Goal: Task Accomplishment & Management: Use online tool/utility

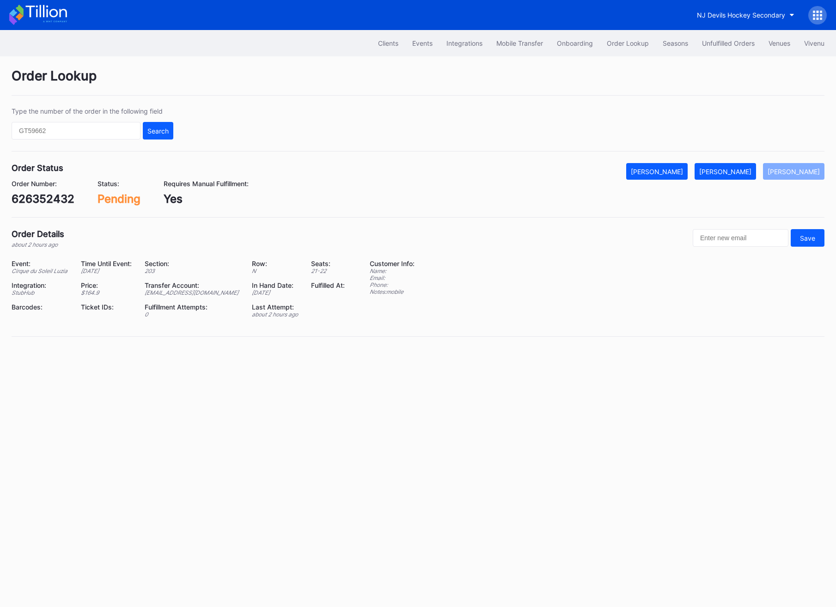
click at [41, 186] on div "Order Number:" at bounding box center [43, 184] width 63 height 8
click at [41, 196] on div "626352432" at bounding box center [43, 198] width 63 height 13
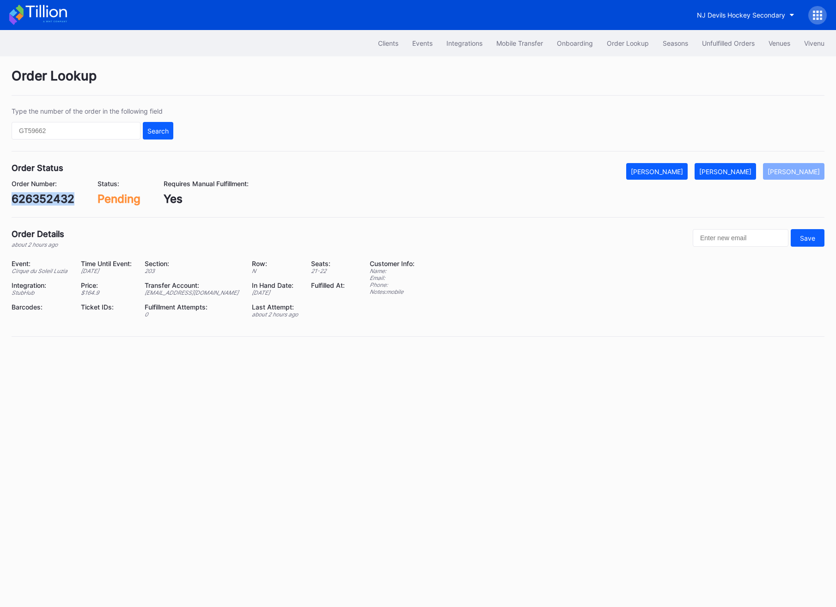
copy div "626352432"
click at [751, 176] on button "[PERSON_NAME]" at bounding box center [725, 171] width 61 height 17
click at [739, 39] on button "Unfulfilled Orders" at bounding box center [728, 43] width 67 height 17
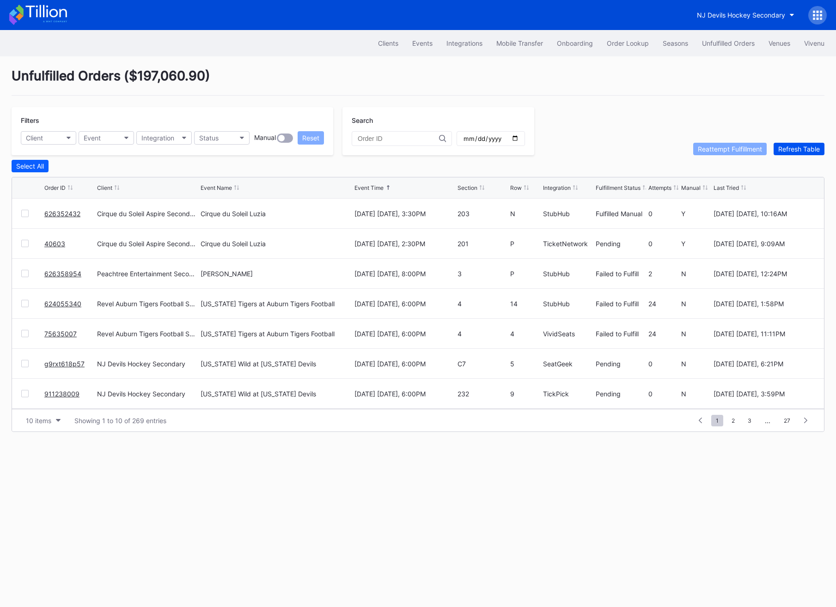
click at [785, 147] on div "Refresh Table" at bounding box center [799, 149] width 42 height 8
click at [68, 214] on link "626375944" at bounding box center [62, 214] width 37 height 8
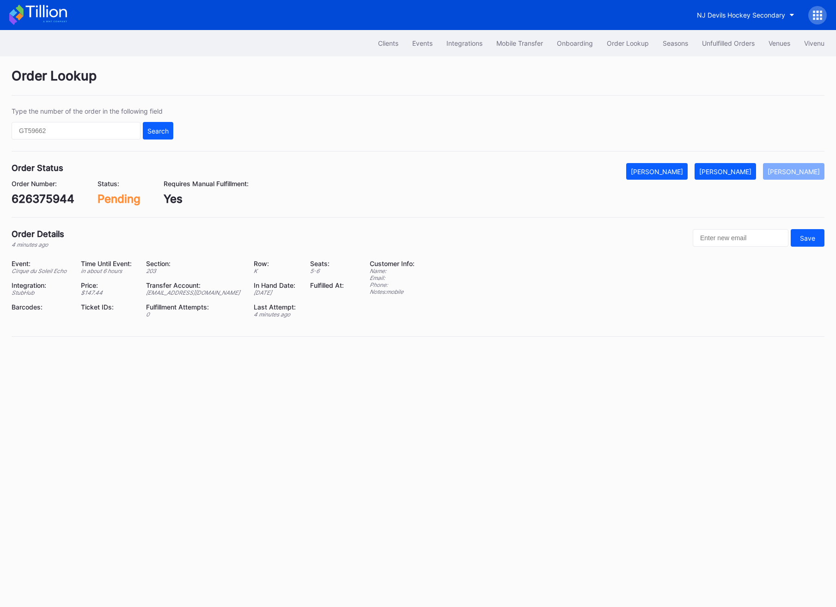
click at [57, 201] on div "626375944" at bounding box center [43, 198] width 63 height 13
copy div "626375944"
click at [722, 168] on div "[PERSON_NAME]" at bounding box center [725, 172] width 52 height 8
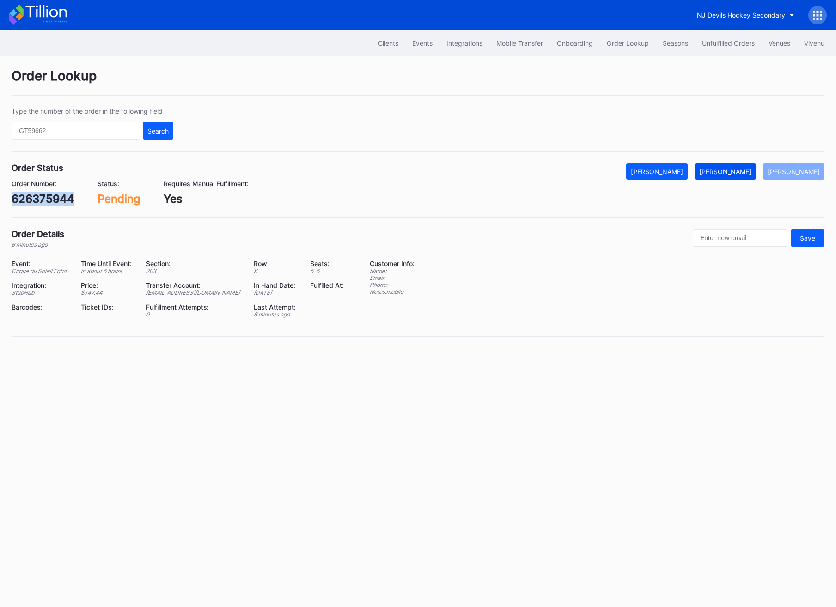
click at [722, 168] on div "[PERSON_NAME]" at bounding box center [725, 172] width 52 height 8
click at [742, 51] on button "Unfulfilled Orders" at bounding box center [728, 43] width 67 height 17
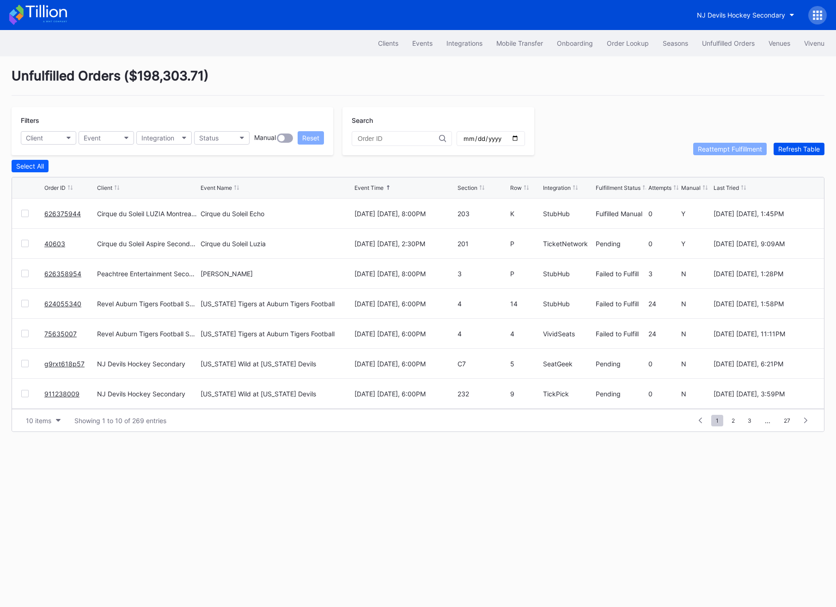
click at [809, 148] on div "Refresh Table" at bounding box center [799, 149] width 42 height 8
click at [636, 49] on button "Order Lookup" at bounding box center [628, 43] width 56 height 17
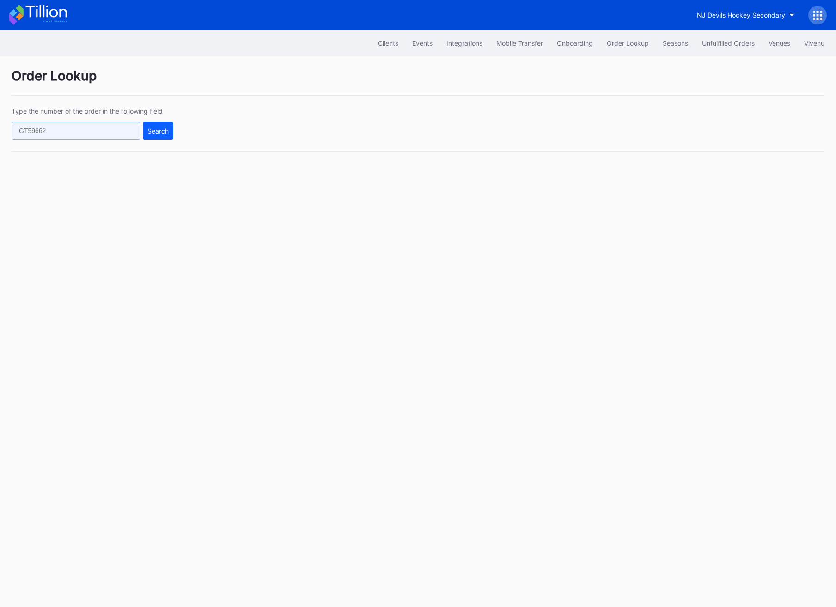
click at [78, 125] on input "text" at bounding box center [76, 131] width 129 height 18
paste input "626000279"
type input "626000279"
click at [153, 132] on div "Search" at bounding box center [157, 131] width 21 height 8
